Goal: Book appointment/travel/reservation

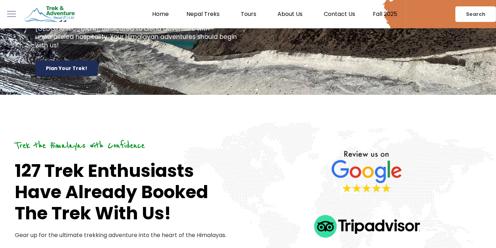
scroll to position [50, 0]
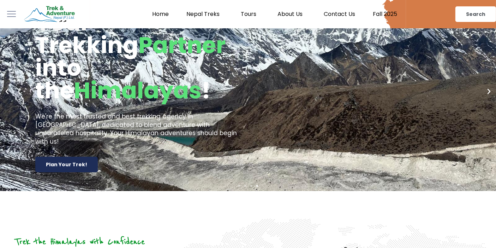
click at [392, 11] on link "Fall 2025" at bounding box center [385, 14] width 42 height 7
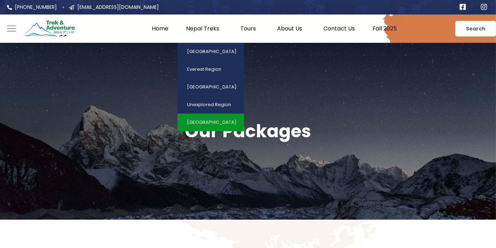
click at [208, 117] on link "[GEOGRAPHIC_DATA]" at bounding box center [211, 122] width 66 height 18
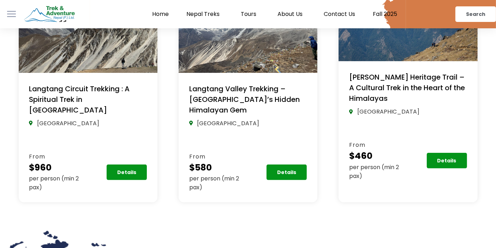
scroll to position [228, 0]
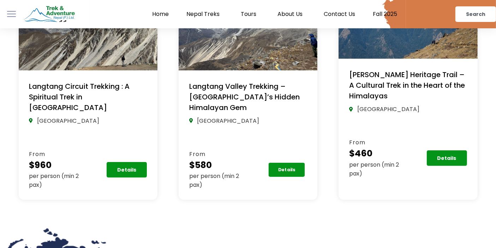
click at [297, 162] on link "Details" at bounding box center [287, 169] width 36 height 14
